Goal: Task Accomplishment & Management: Manage account settings

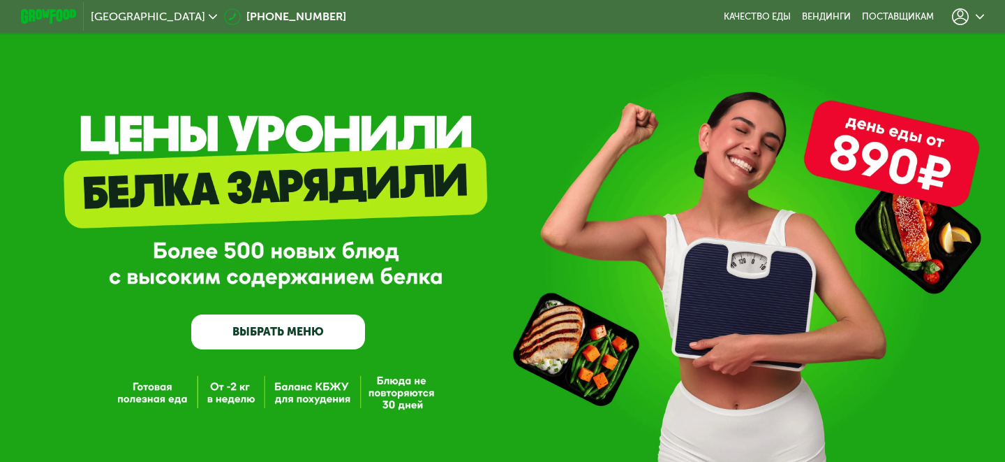
click at [966, 21] on use at bounding box center [960, 16] width 17 height 17
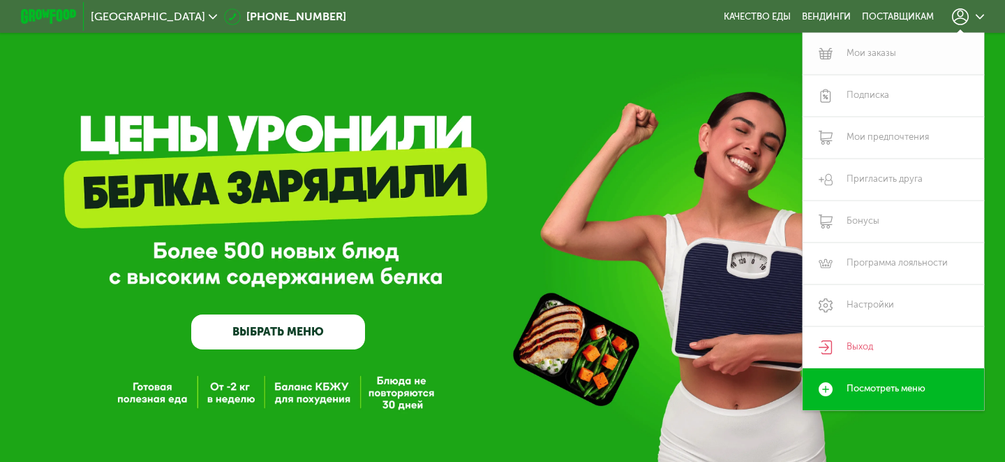
click at [886, 58] on link "Мои заказы" at bounding box center [894, 54] width 182 height 42
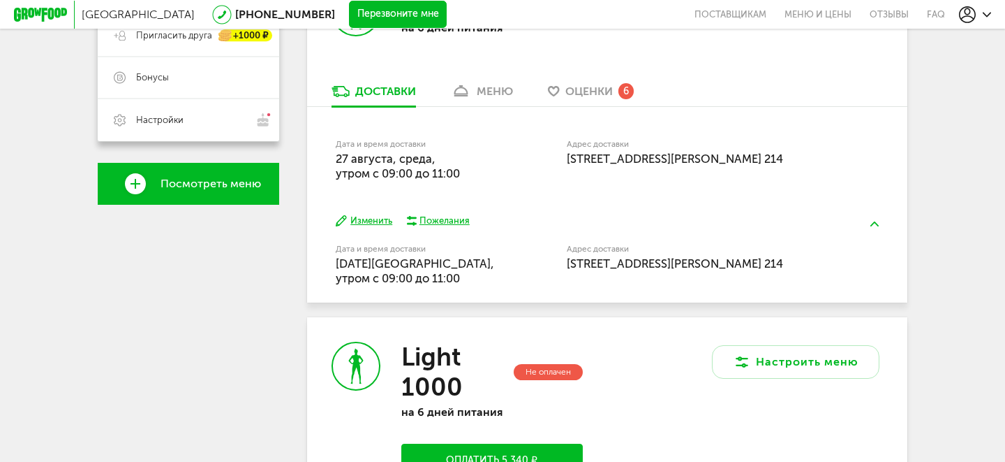
scroll to position [352, 0]
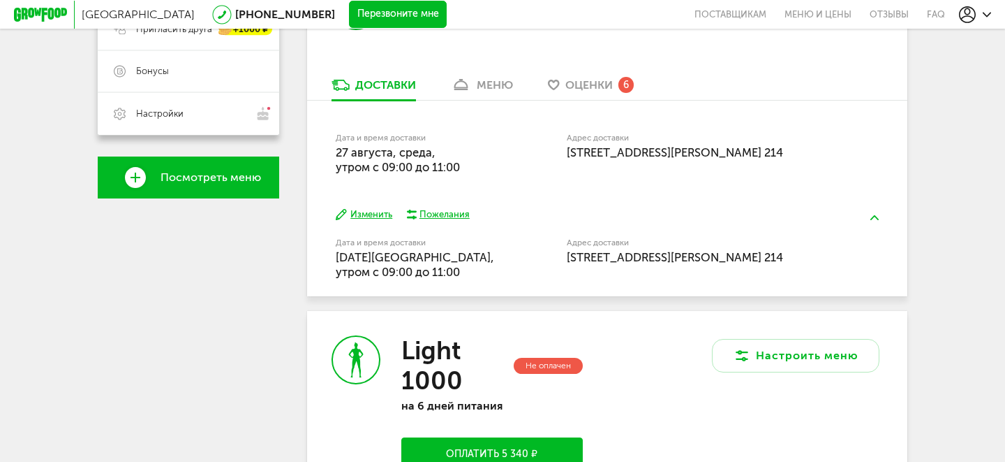
click at [375, 213] on button "Изменить" at bounding box center [364, 214] width 57 height 13
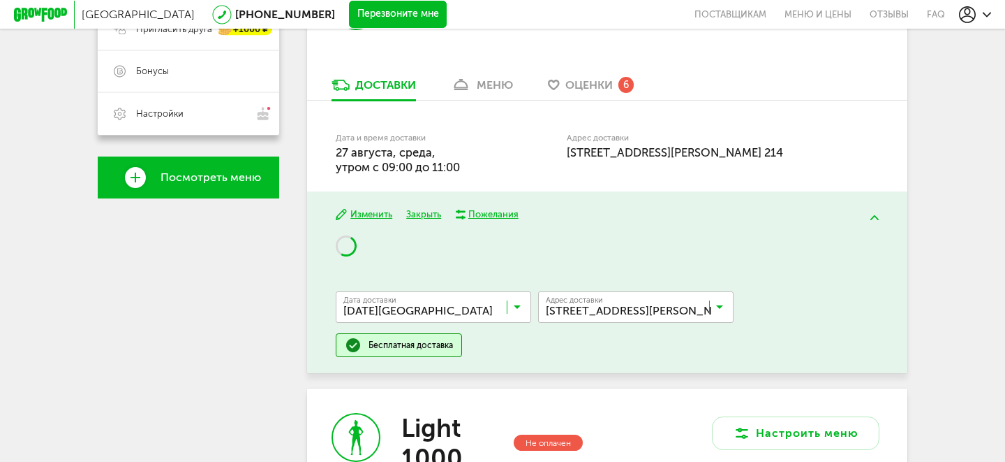
click at [660, 312] on input "Search for option" at bounding box center [640, 310] width 196 height 24
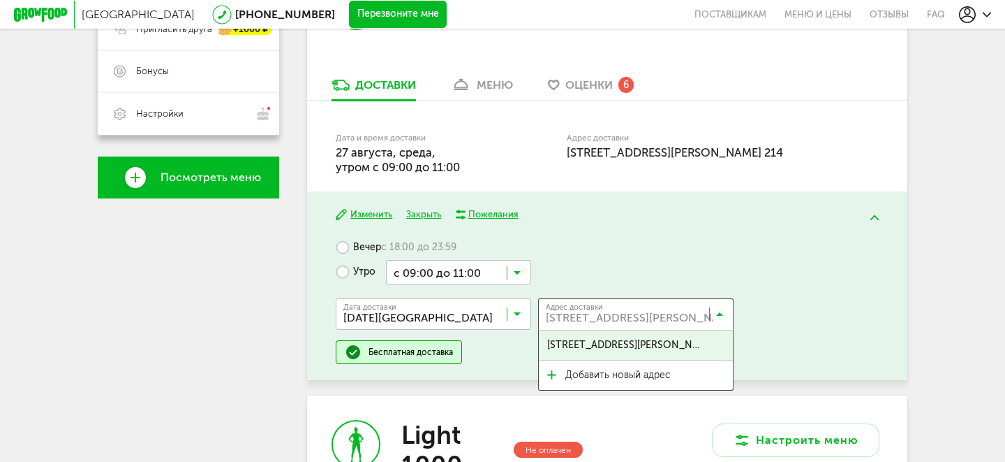
click at [656, 345] on span "[STREET_ADDRESS][PERSON_NAME] 214" at bounding box center [626, 344] width 158 height 29
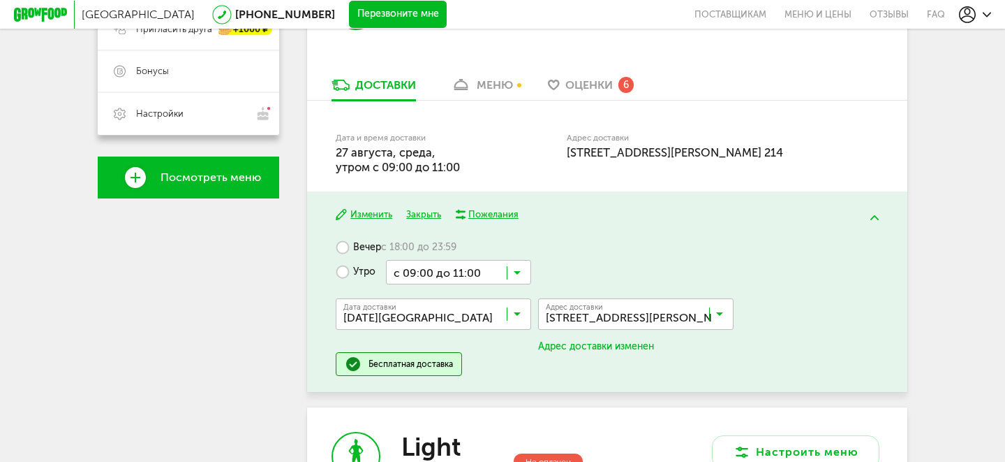
click at [723, 309] on input "Search for option" at bounding box center [640, 317] width 196 height 24
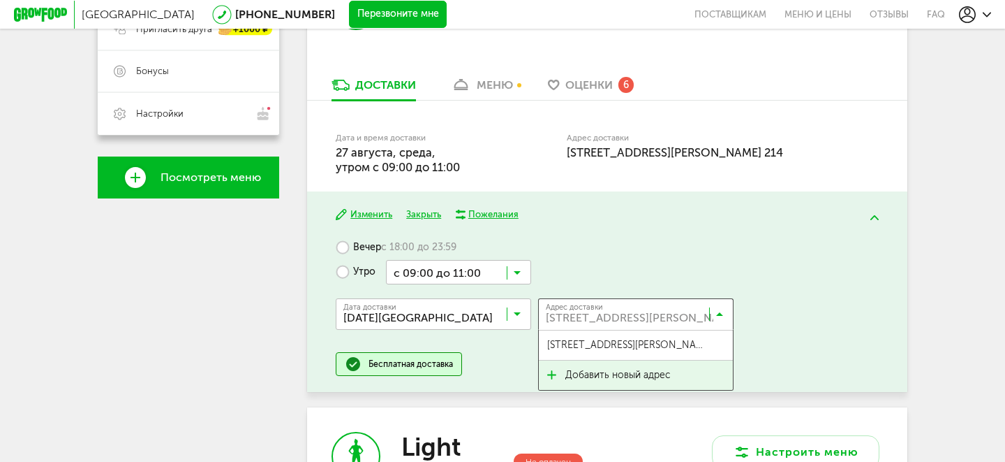
click at [680, 362] on span "Добавить новый адрес" at bounding box center [636, 374] width 194 height 29
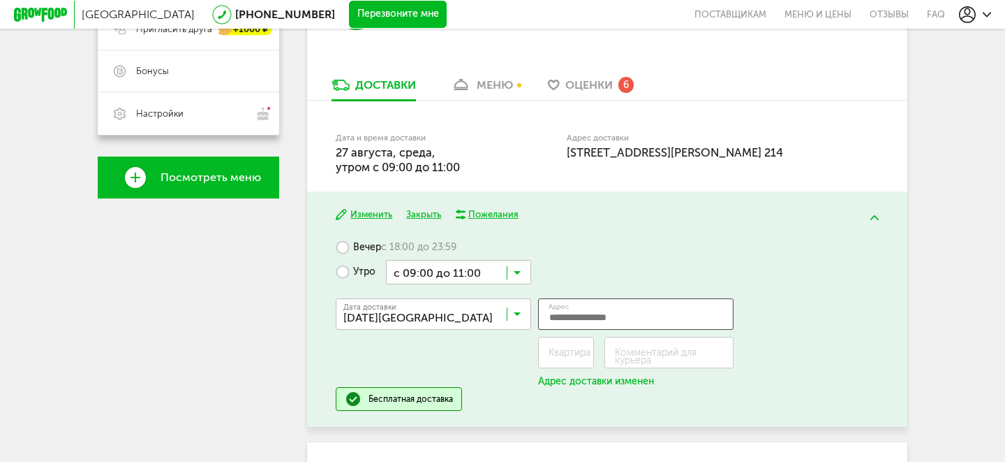
click at [600, 318] on input "Адрес" at bounding box center [636, 313] width 196 height 31
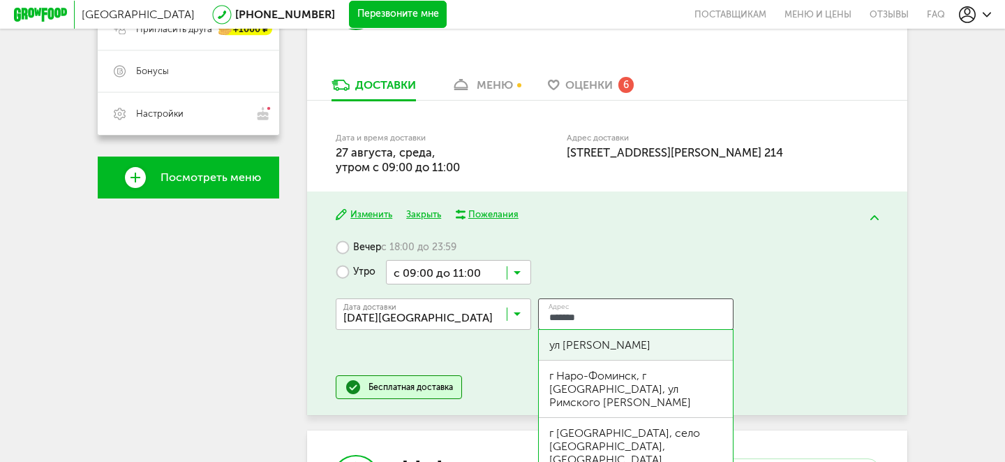
click at [640, 337] on div "ул [PERSON_NAME]" at bounding box center [636, 345] width 194 height 31
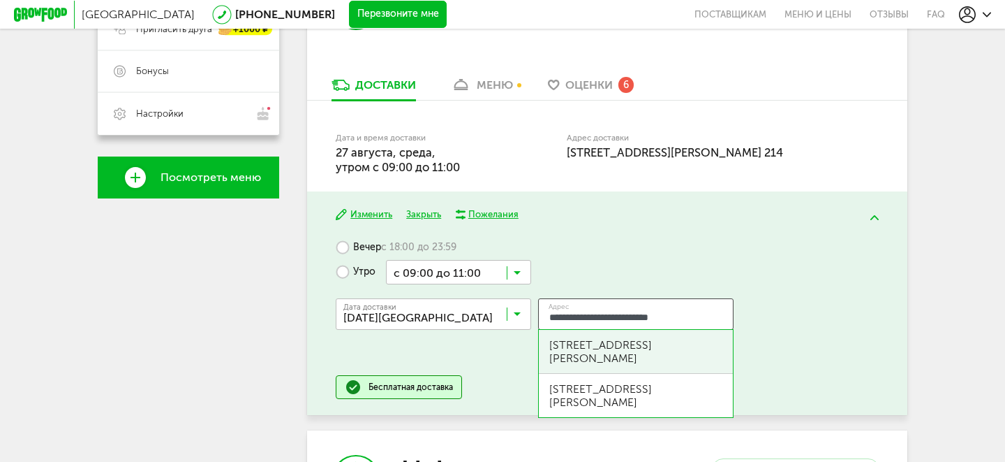
click at [704, 355] on div "[STREET_ADDRESS][PERSON_NAME]" at bounding box center [636, 351] width 173 height 27
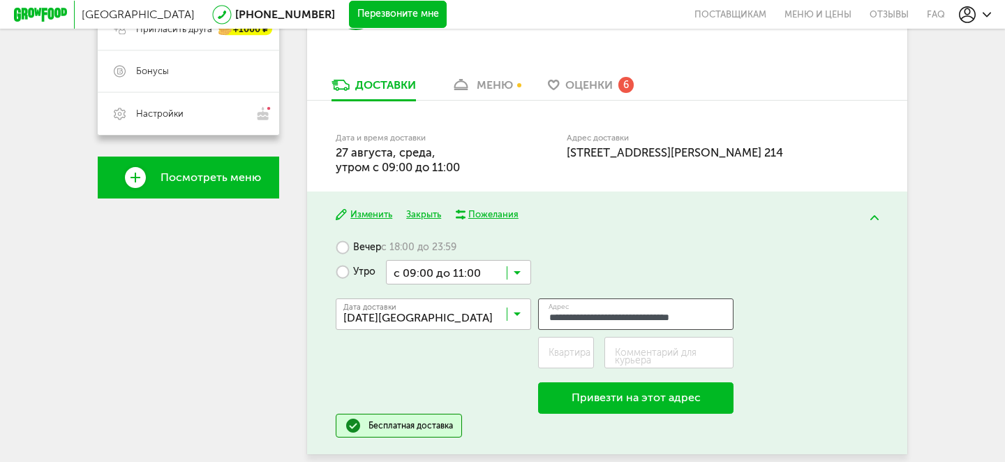
click at [684, 318] on input "**********" at bounding box center [636, 313] width 196 height 31
type input "**********"
click at [589, 354] on label "Квартира" at bounding box center [570, 352] width 42 height 8
click at [589, 354] on input "Квартира" at bounding box center [566, 352] width 56 height 31
type input "*"
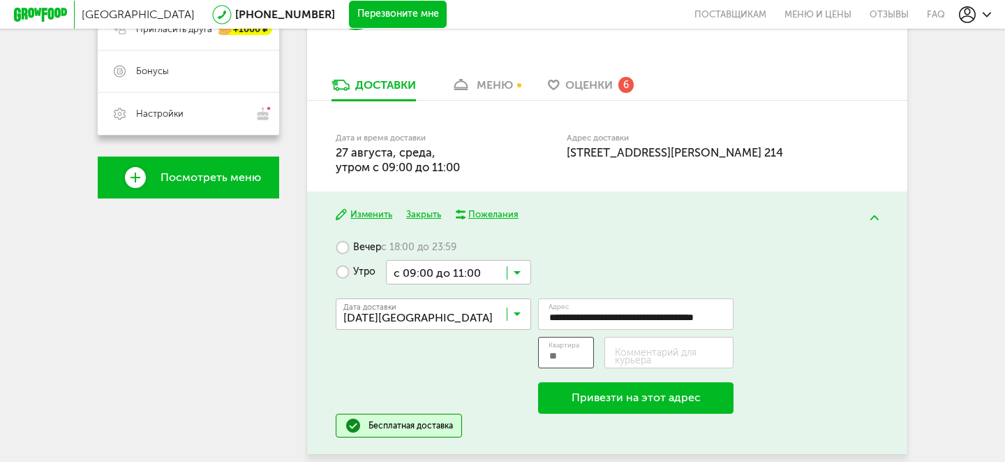
type input "*"
type input "***"
click at [688, 357] on label "Комментарий для курьера" at bounding box center [674, 355] width 119 height 15
click at [688, 357] on input "Комментарий для курьера" at bounding box center [670, 352] width 130 height 31
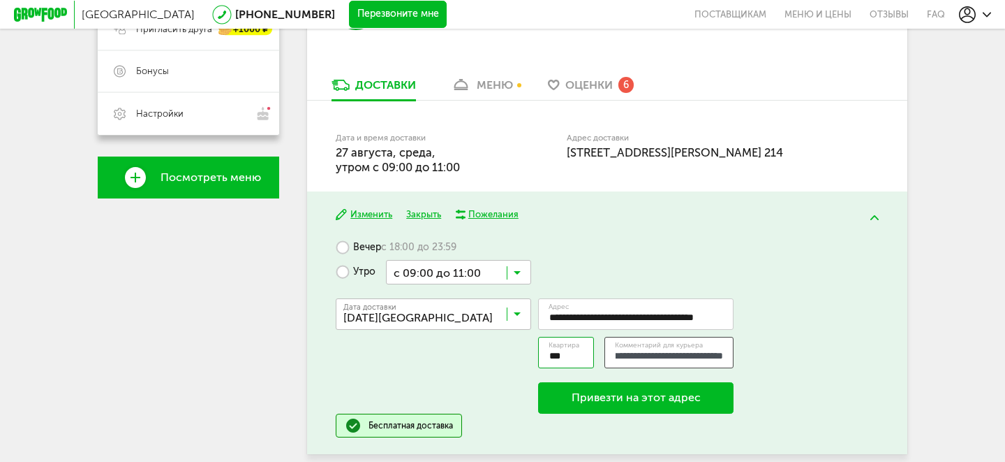
type input "**********"
click at [639, 404] on button "Привезти на этот адрес" at bounding box center [636, 398] width 196 height 32
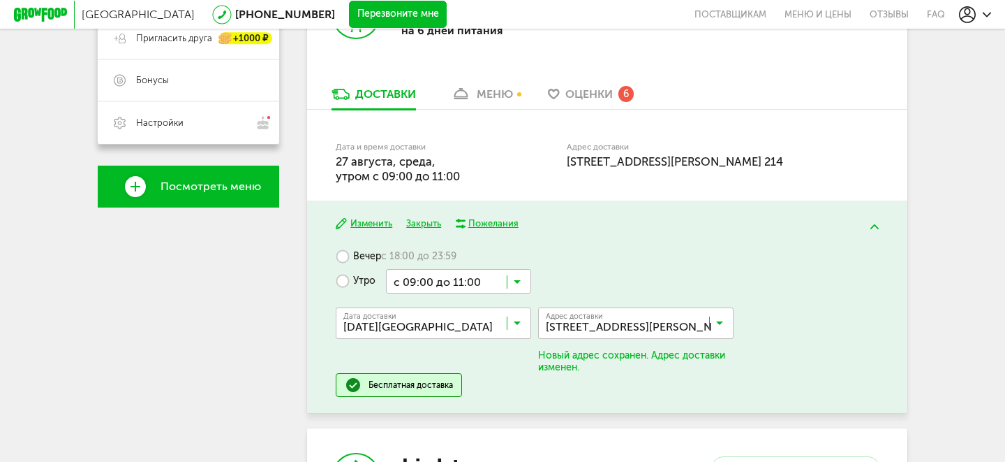
scroll to position [344, 0]
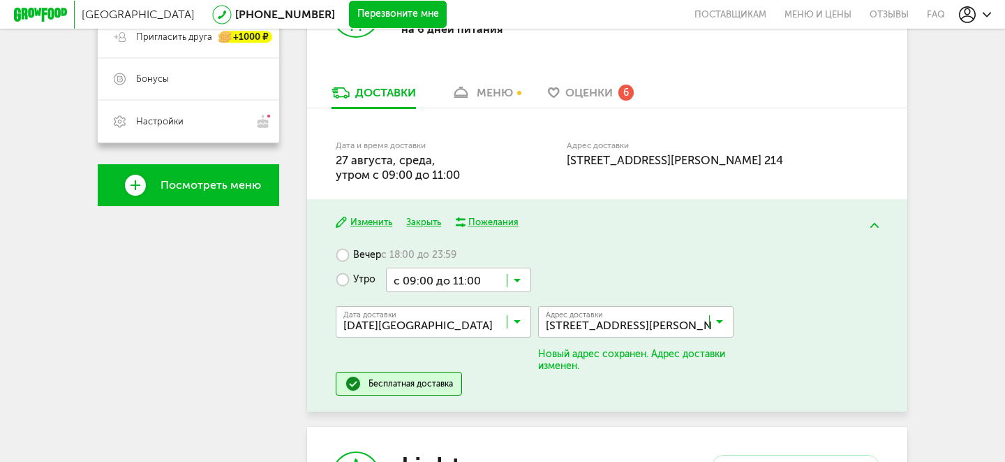
click at [653, 168] on div "Адрес доставки [STREET_ADDRESS][PERSON_NAME] 214" at bounding box center [697, 155] width 260 height 26
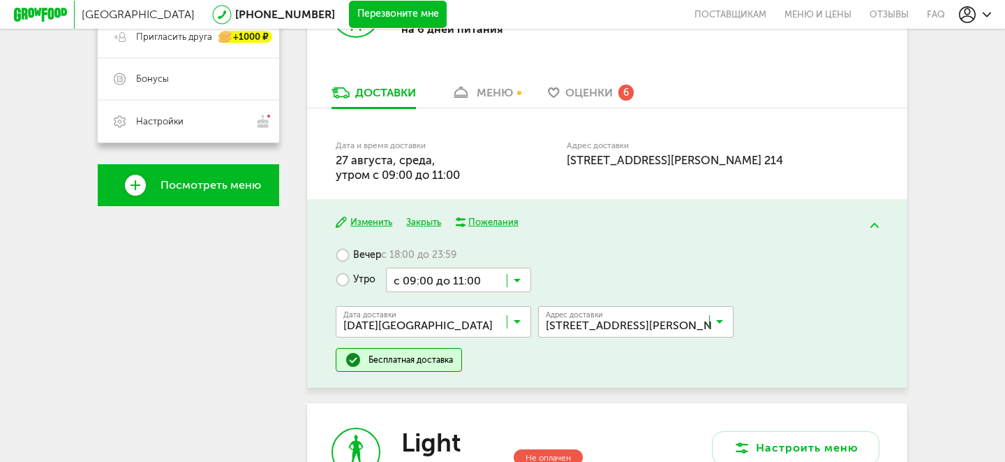
click at [480, 163] on div "Дата и время доставки [DATE], утром c 09:00 до 11:00" at bounding box center [416, 162] width 160 height 41
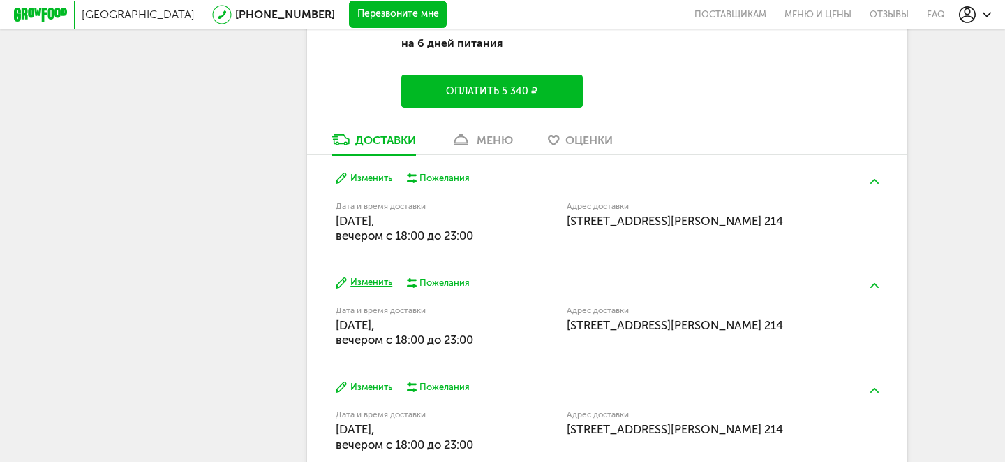
scroll to position [877, 0]
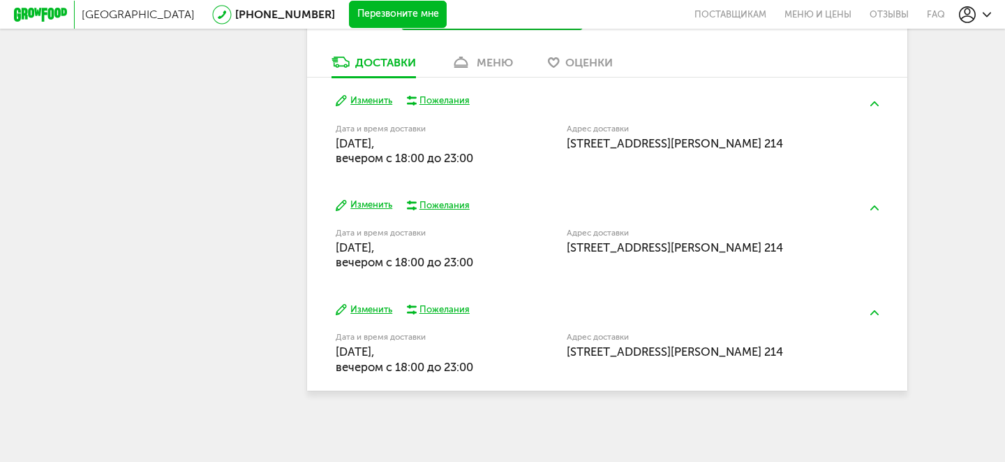
click at [359, 100] on button "Изменить" at bounding box center [364, 100] width 57 height 13
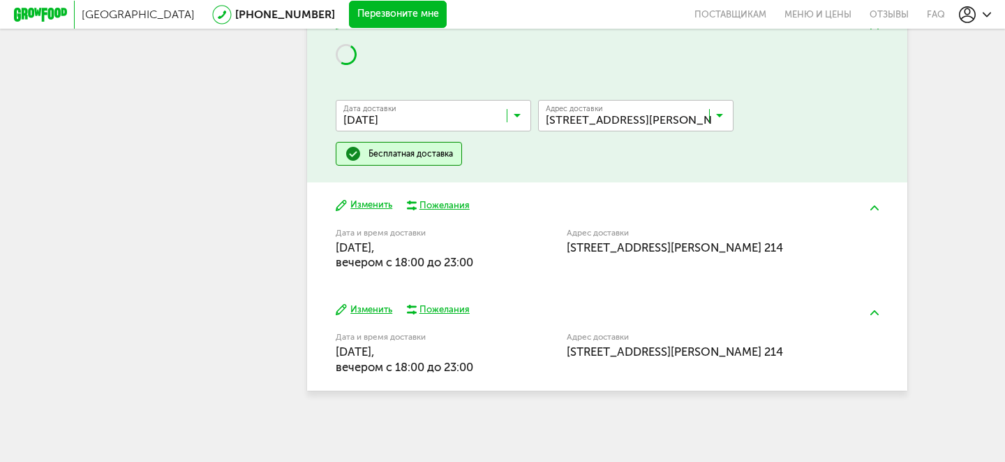
click at [625, 117] on input "Search for option" at bounding box center [640, 119] width 196 height 24
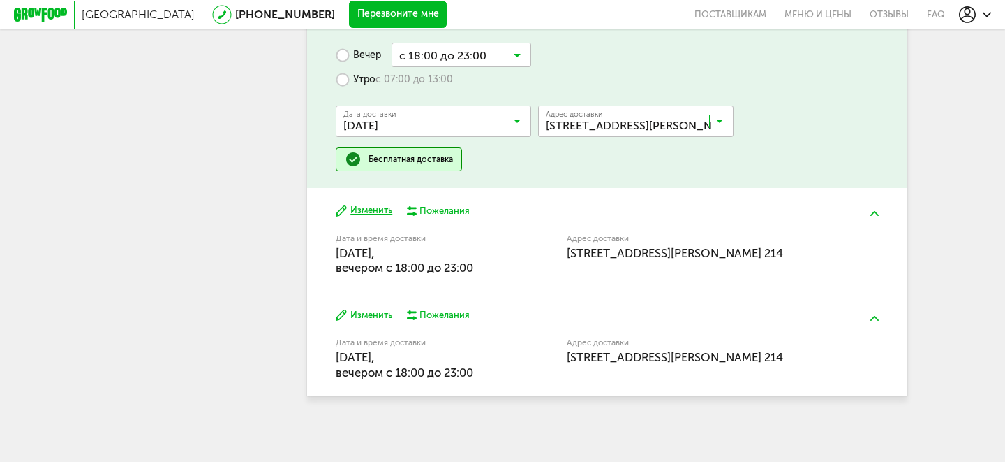
click at [639, 182] on span "[STREET_ADDRESS][PERSON_NAME] 214" at bounding box center [626, 182] width 158 height 29
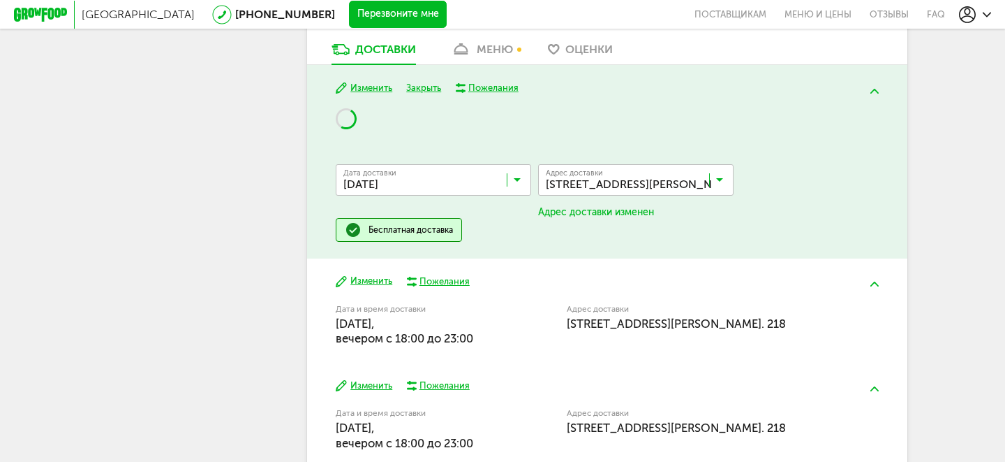
scroll to position [797, 0]
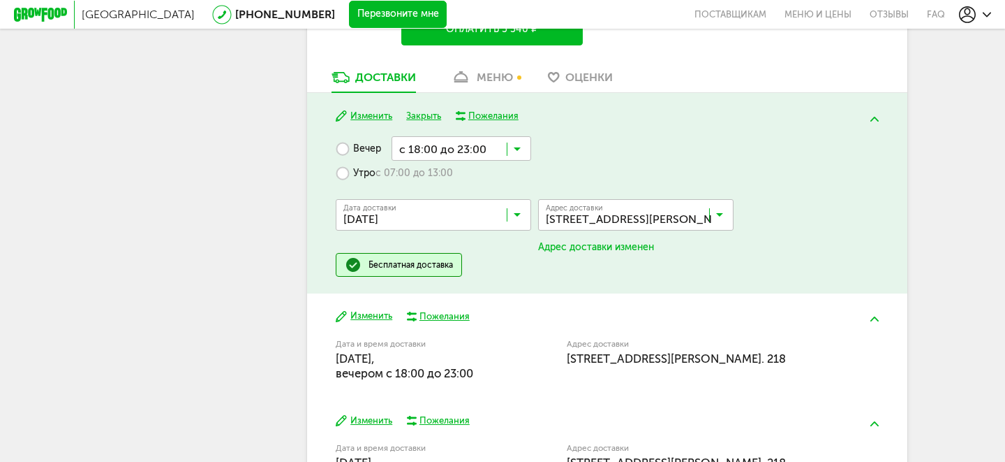
click at [803, 184] on div "Вечер с 18:00 до 23:00 Загрузка... Утро с 07:00 до 13:00 Дата доставки [DATE] З…" at bounding box center [607, 206] width 543 height 140
click at [364, 322] on button "Изменить" at bounding box center [364, 315] width 57 height 13
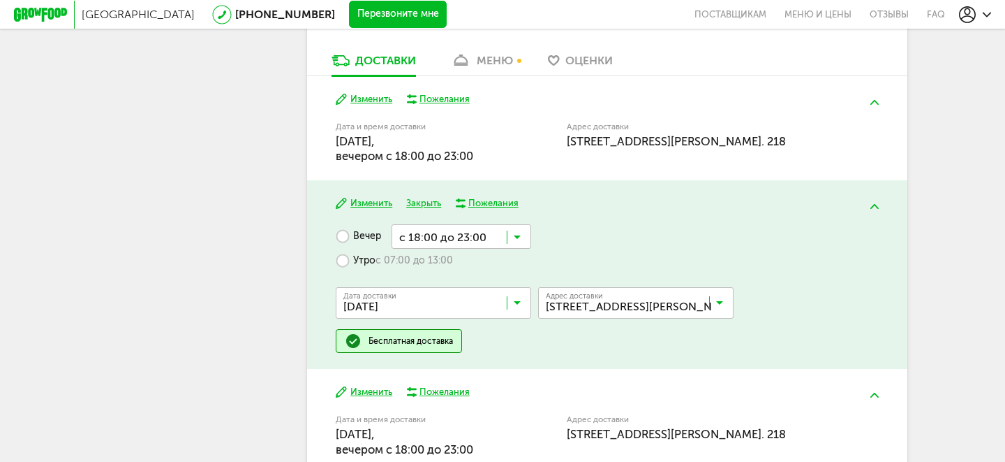
scroll to position [899, 0]
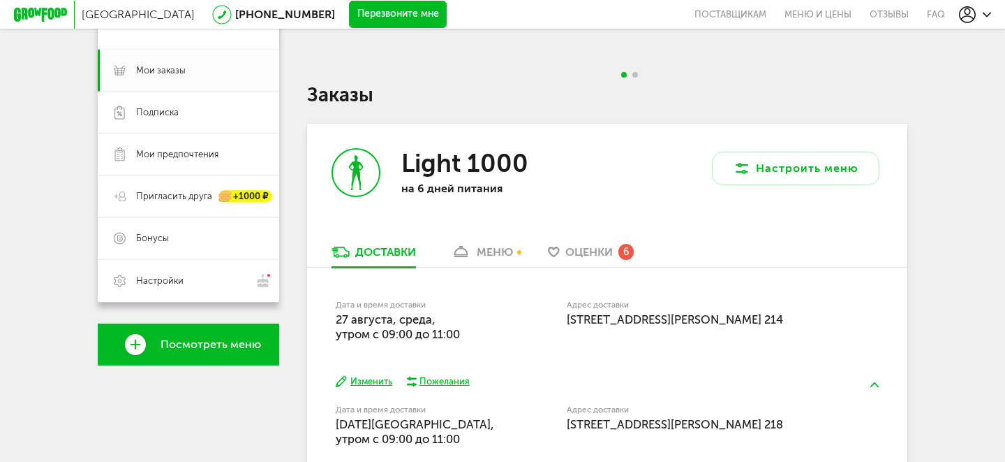
scroll to position [0, 0]
